Goal: Communication & Community: Answer question/provide support

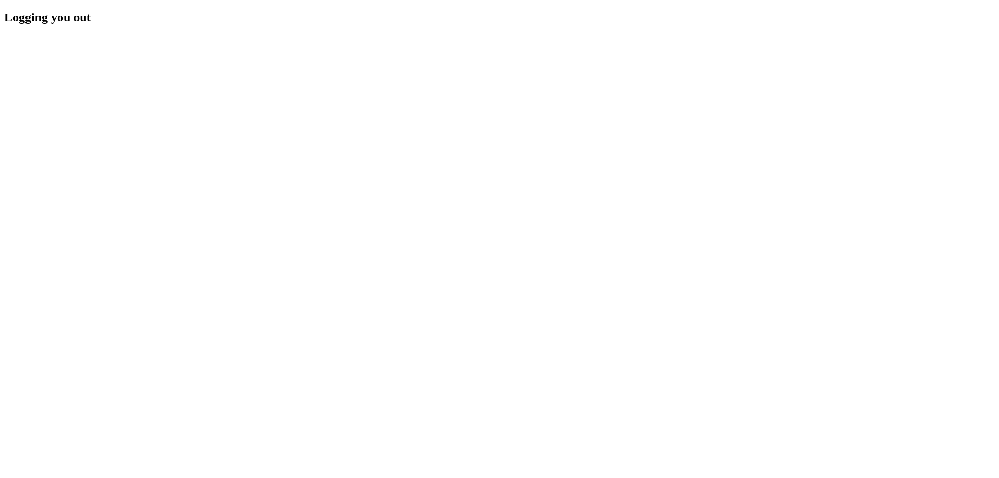
drag, startPoint x: 596, startPoint y: 170, endPoint x: 589, endPoint y: 167, distance: 7.2
click at [596, 24] on div "Logging you out" at bounding box center [499, 17] width 991 height 14
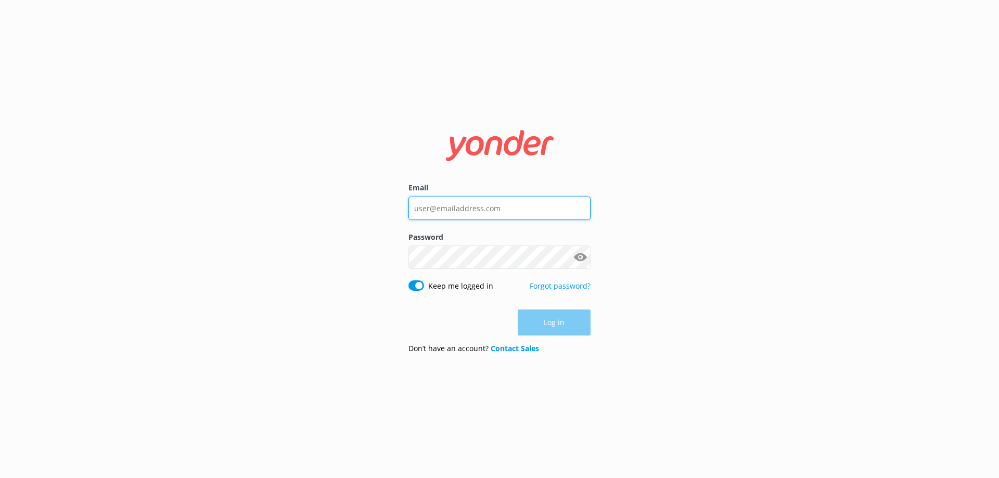
type input "[EMAIL_ADDRESS][DOMAIN_NAME]"
click at [555, 319] on div "Log in" at bounding box center [499, 323] width 182 height 26
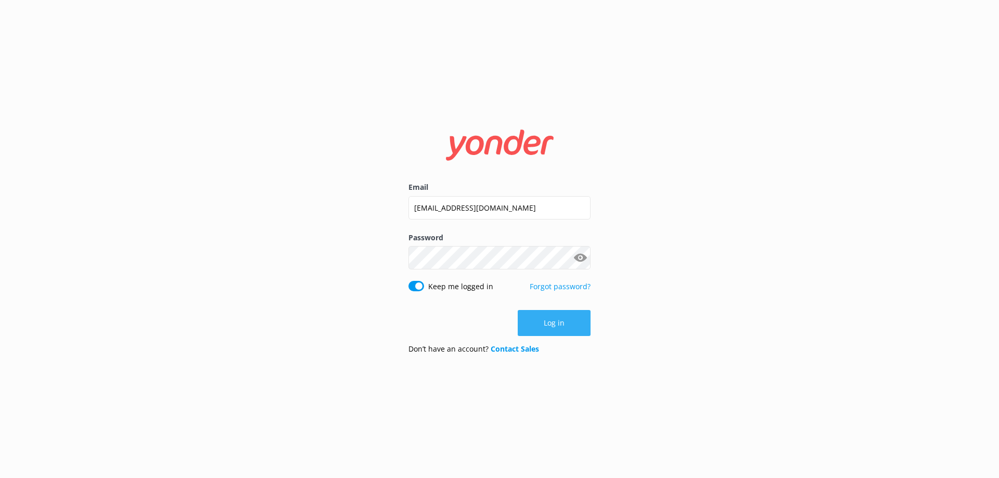
click at [555, 322] on button "Log in" at bounding box center [554, 323] width 73 height 26
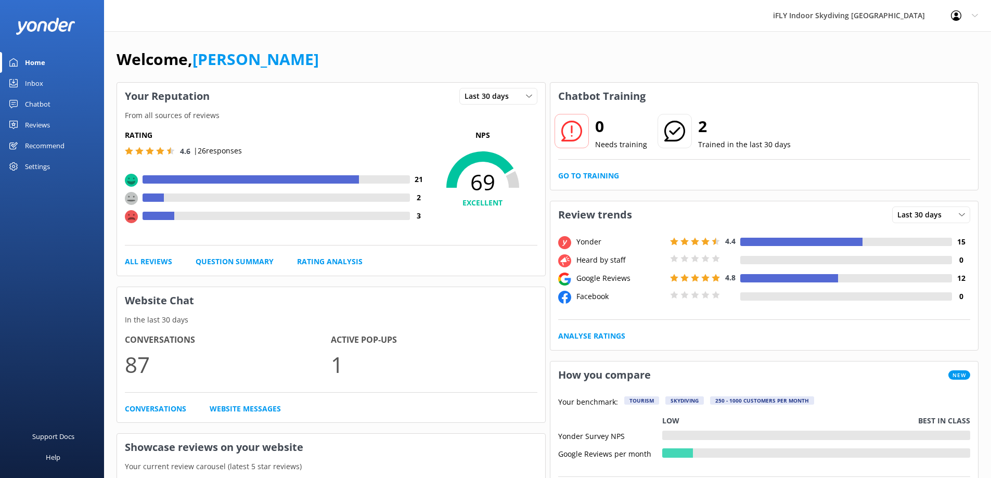
click at [24, 125] on link "Reviews" at bounding box center [52, 124] width 104 height 21
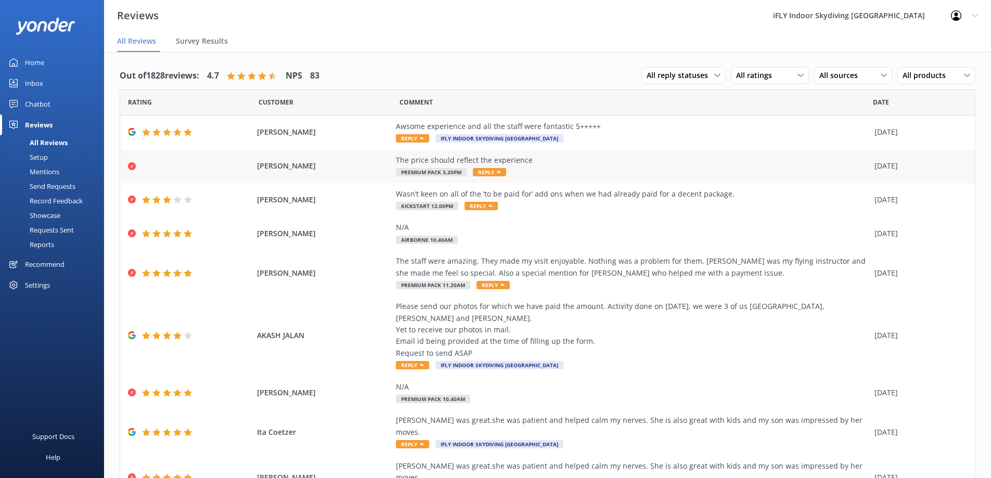
click at [525, 164] on div "The price should reflect the experience" at bounding box center [632, 160] width 473 height 11
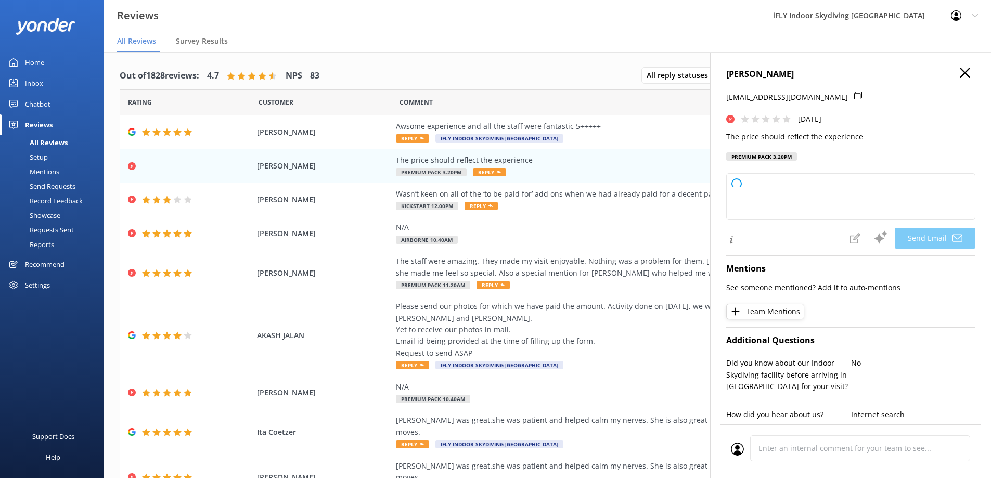
type textarea "Hi Jasmin, Thank you for your feedback. We’re sorry to hear that your experienc…"
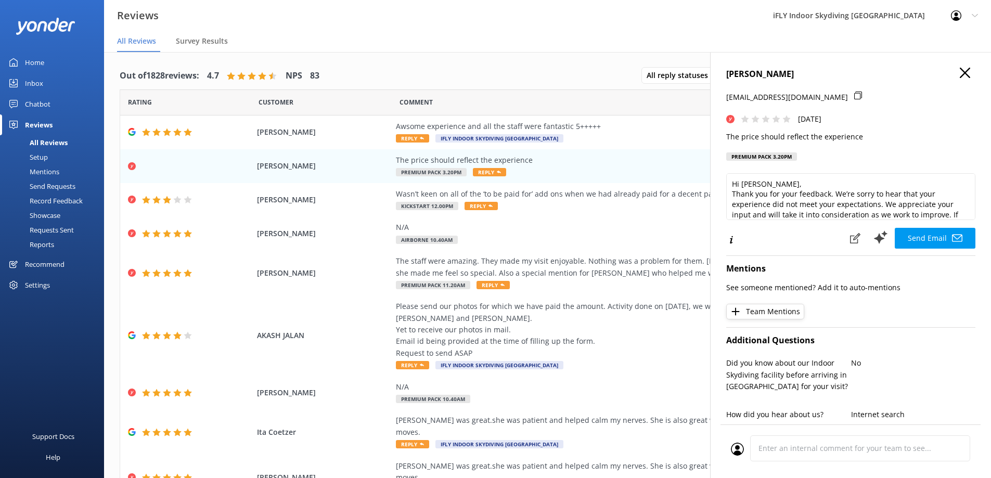
drag, startPoint x: 802, startPoint y: 72, endPoint x: 720, endPoint y: 81, distance: 82.2
click at [720, 81] on div "JASMIN LAMBERT jamlambert@outlook.co.nz Tue, 16th Sep 2025 The price should ref…" at bounding box center [850, 291] width 281 height 478
copy h4 "JASMIN LAMBERT"
click at [275, 209] on div "STACEY STEPHENSON Wasn’t keen on all of the ‘to be paid for’ add ons when we ha…" at bounding box center [547, 200] width 855 height 34
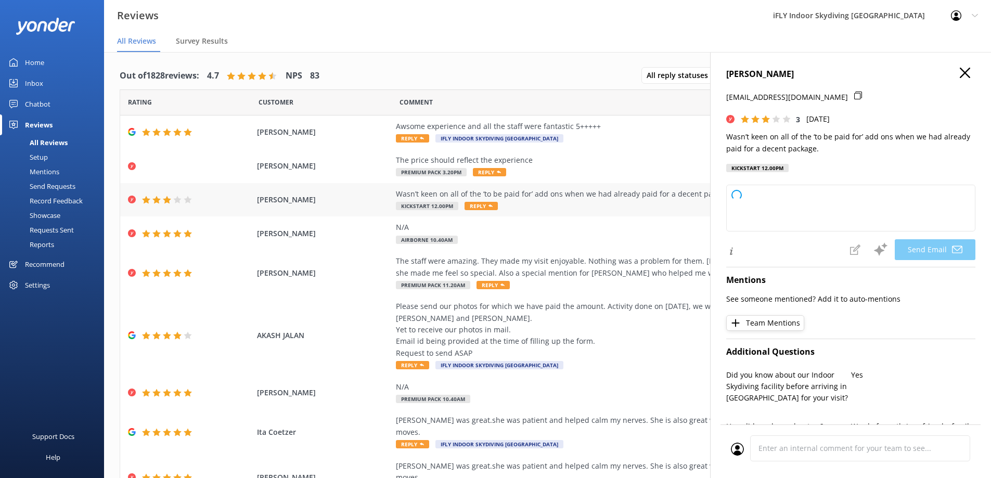
type textarea "Hi Stacey, thank you for your feedback. We appreciate your honesty and understa…"
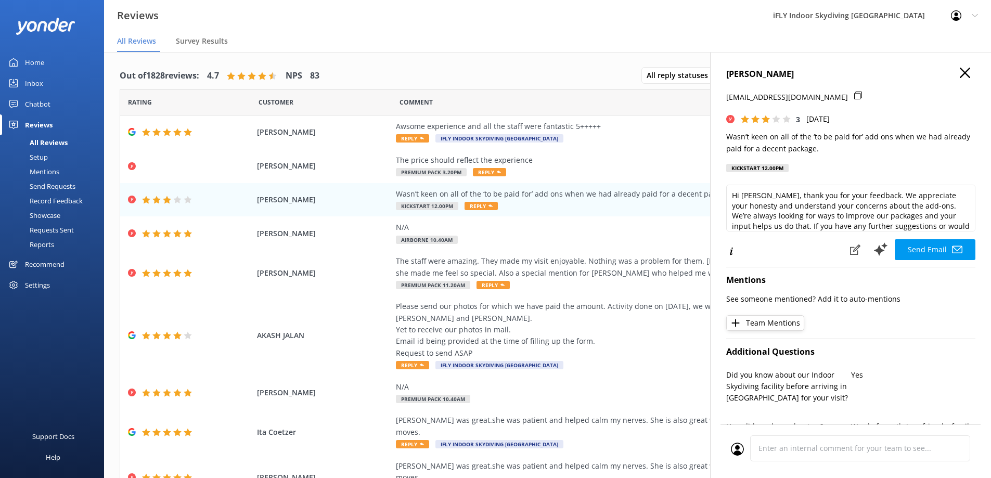
click at [960, 72] on use "button" at bounding box center [965, 73] width 10 height 10
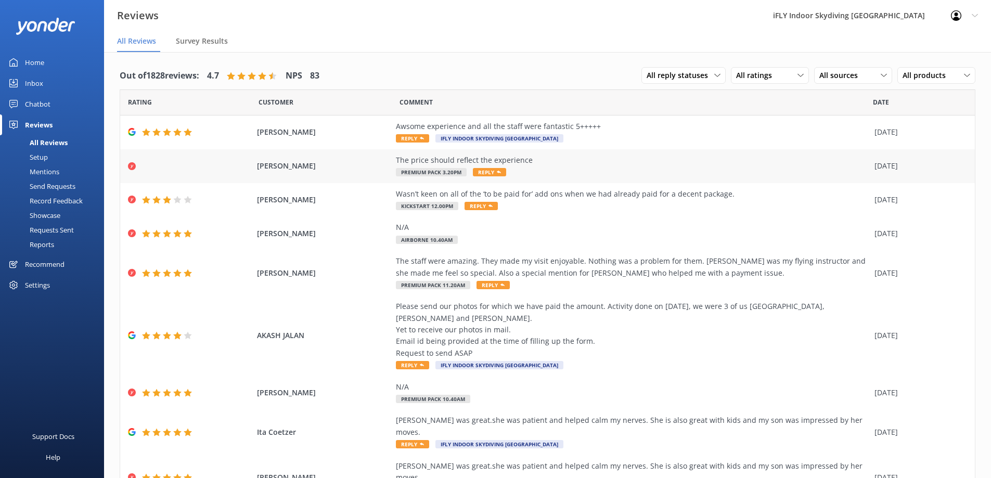
click at [543, 168] on div "The price should reflect the experience Premium Pack 3.20pm Reply" at bounding box center [632, 166] width 473 height 23
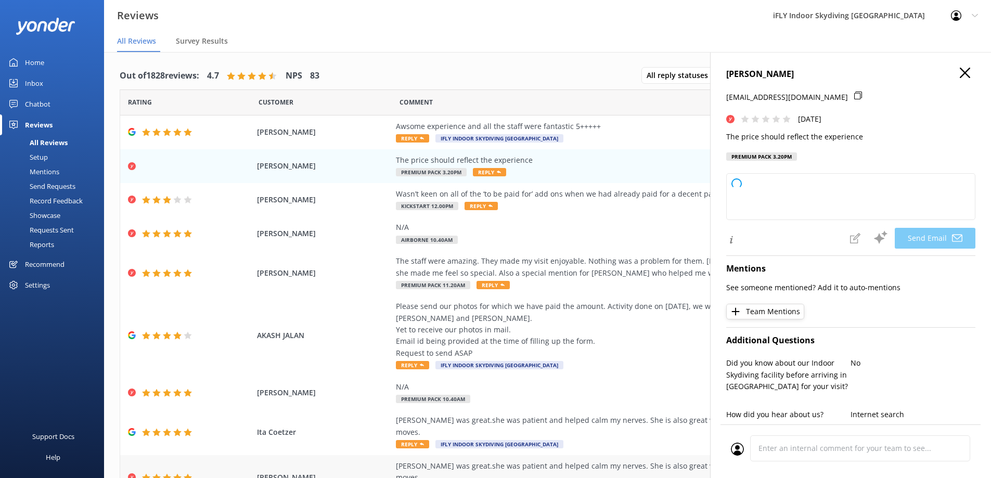
type textarea "Hi Jasmin, Thank you for your feedback. We're sorry to hear that your experienc…"
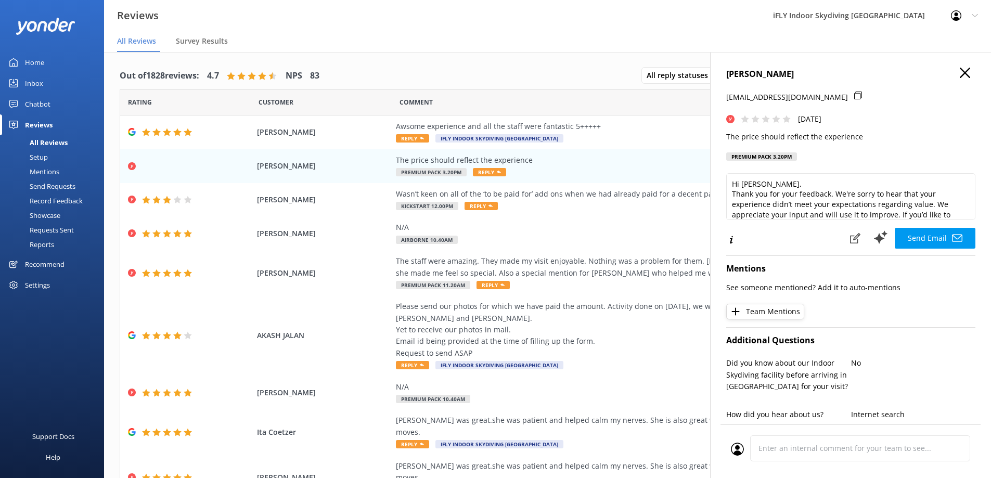
click at [854, 97] on icon at bounding box center [858, 96] width 8 height 8
